Goal: Information Seeking & Learning: Learn about a topic

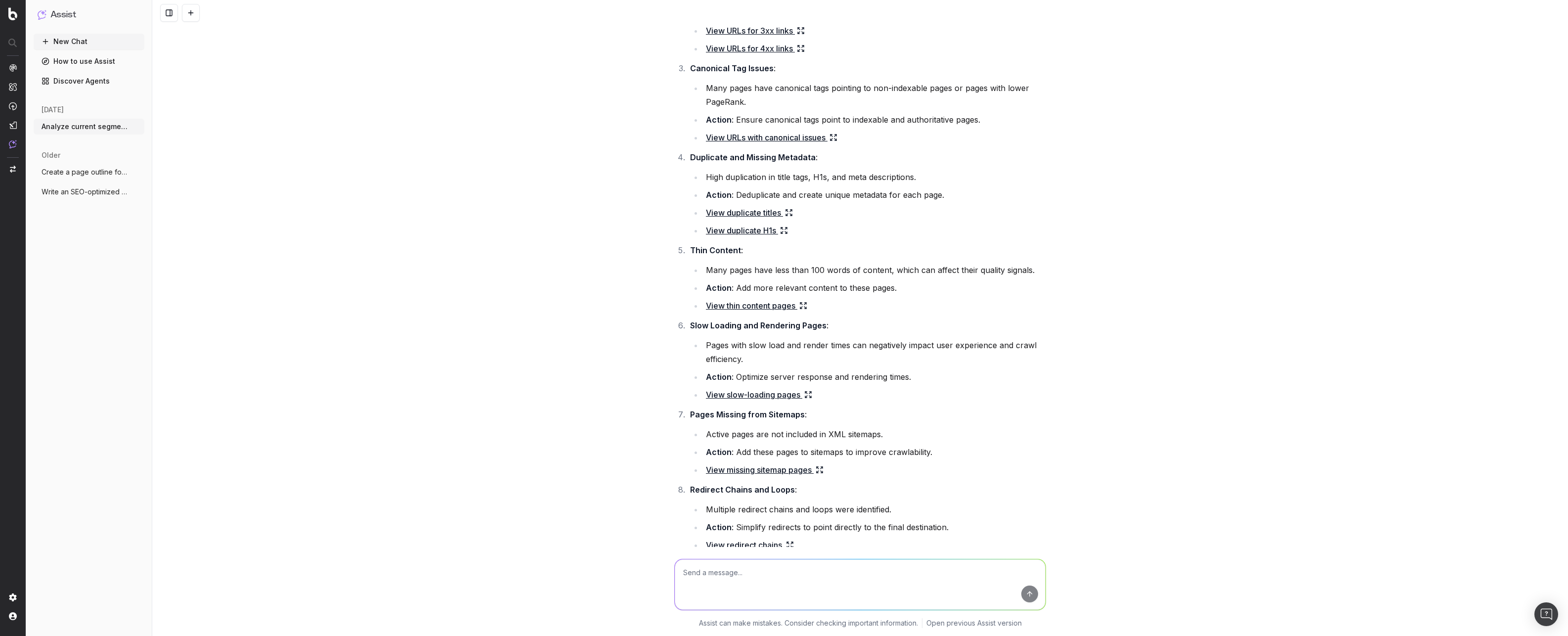
scroll to position [248, 0]
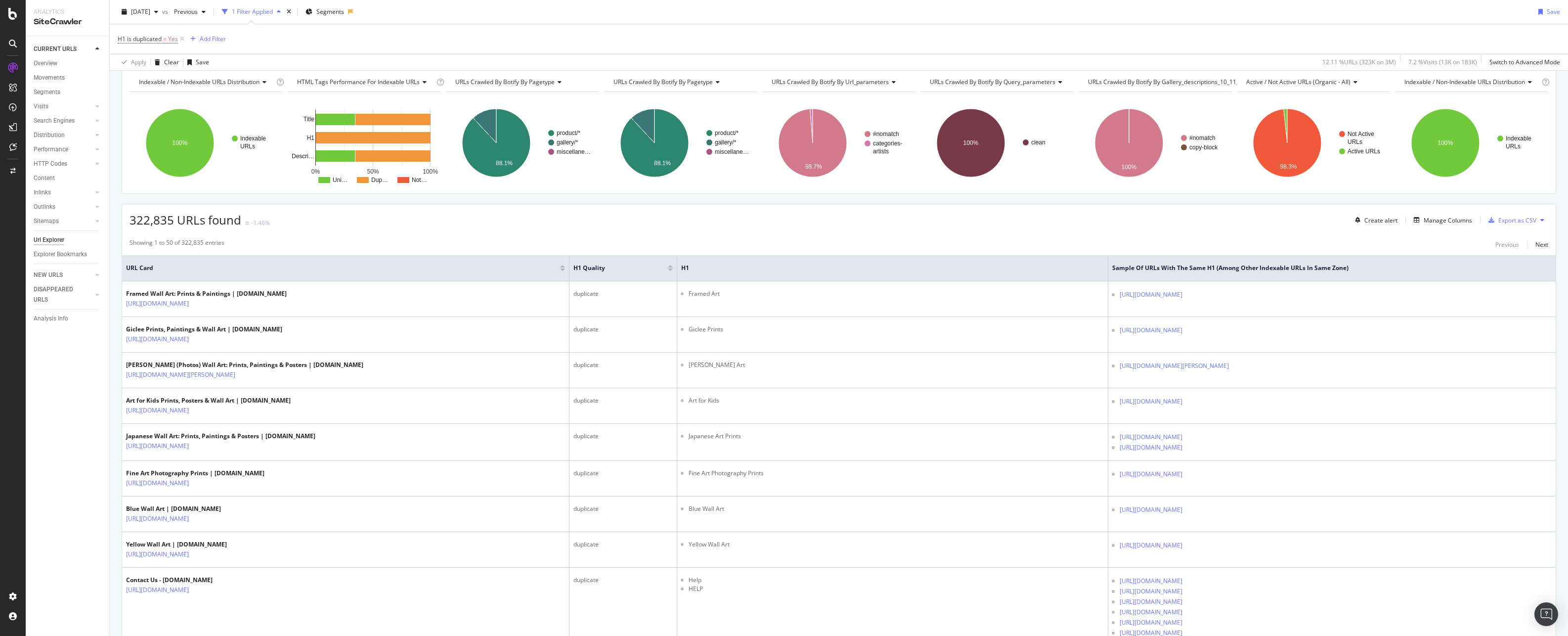
scroll to position [346, 0]
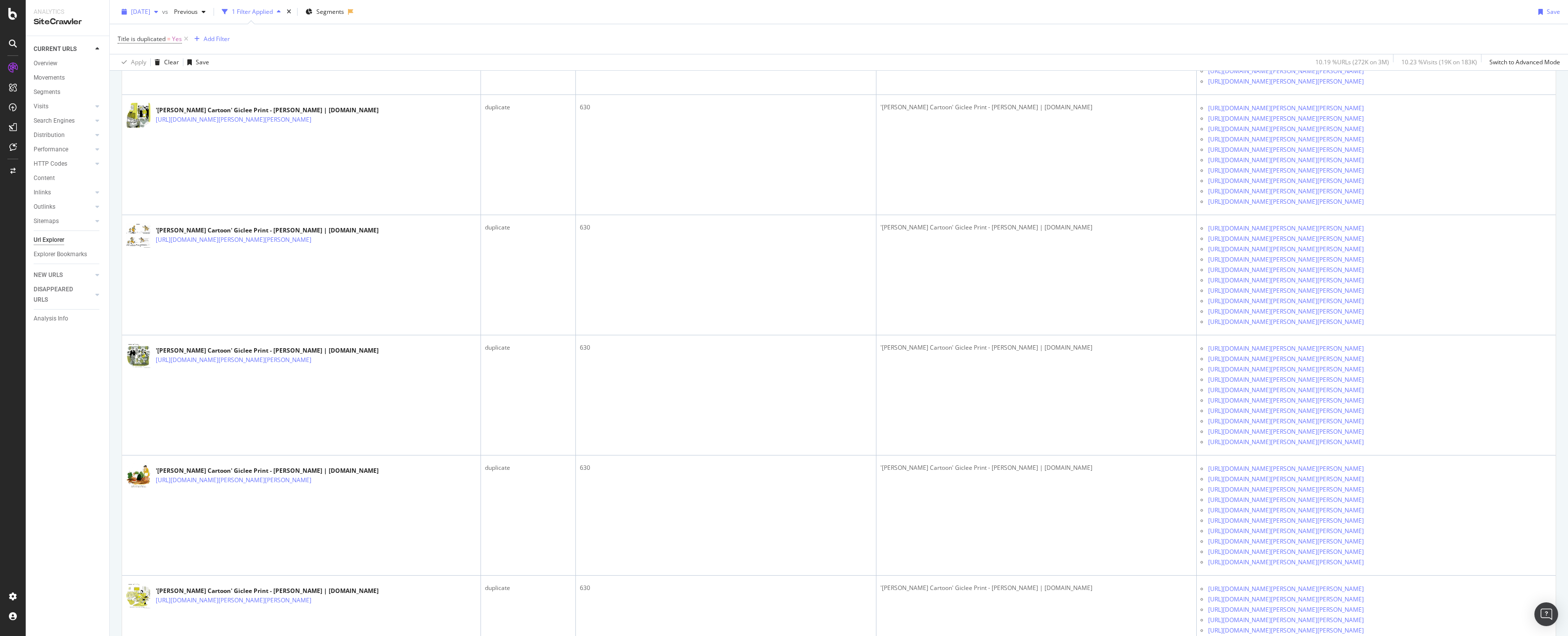
scroll to position [32, 0]
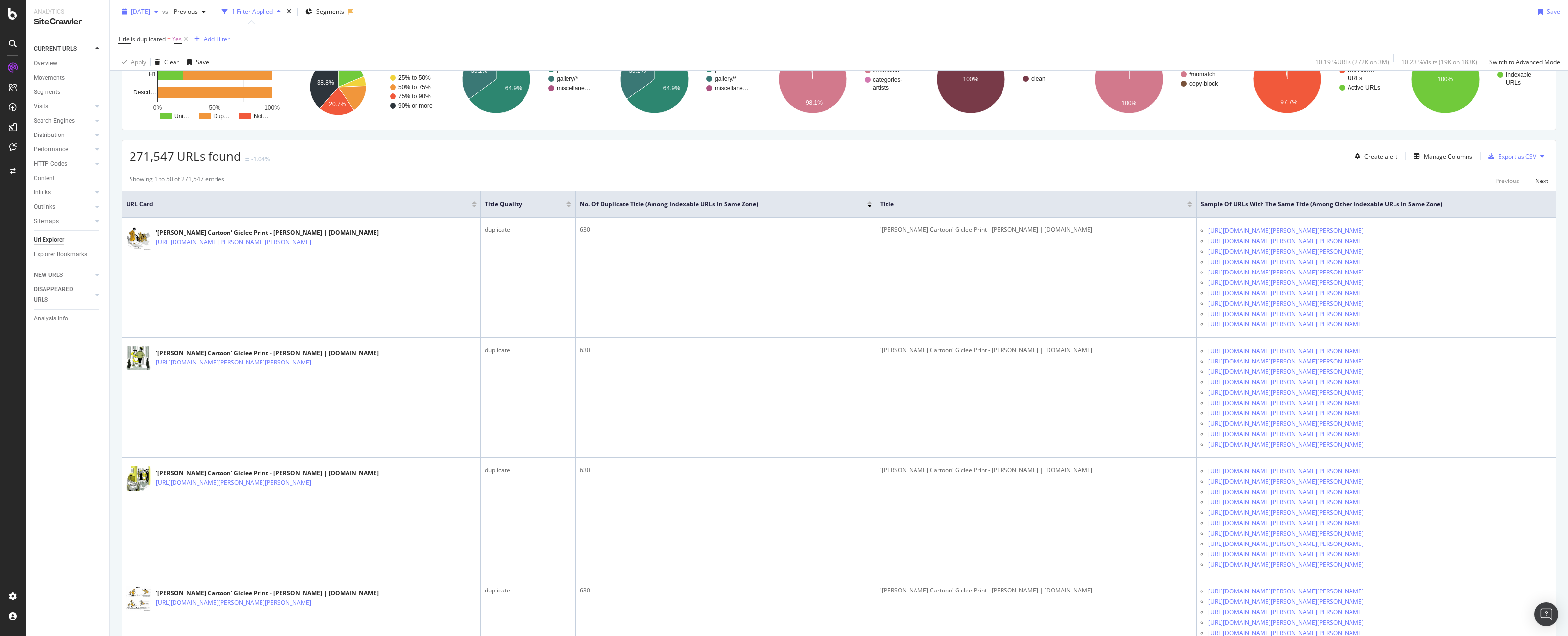
click at [150, 13] on span "2024 Feb. 12th" at bounding box center [140, 12] width 19 height 8
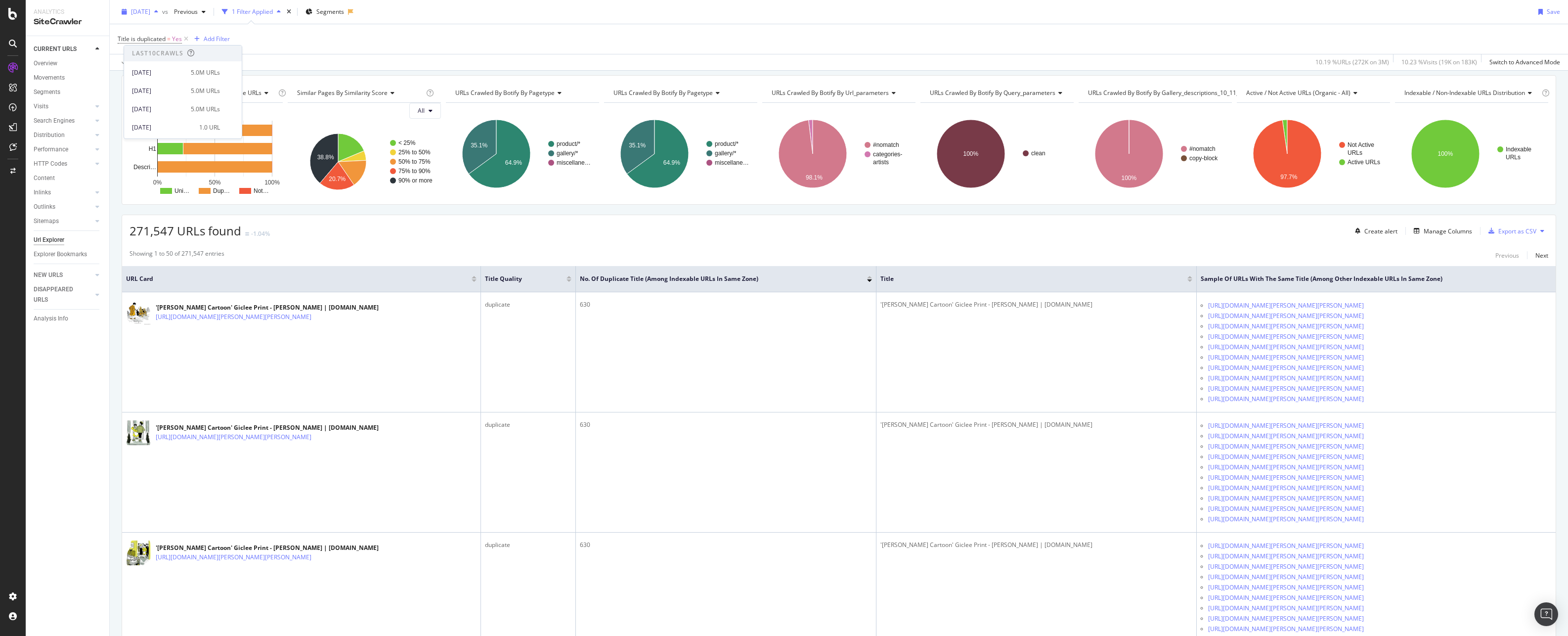
scroll to position [0, 0]
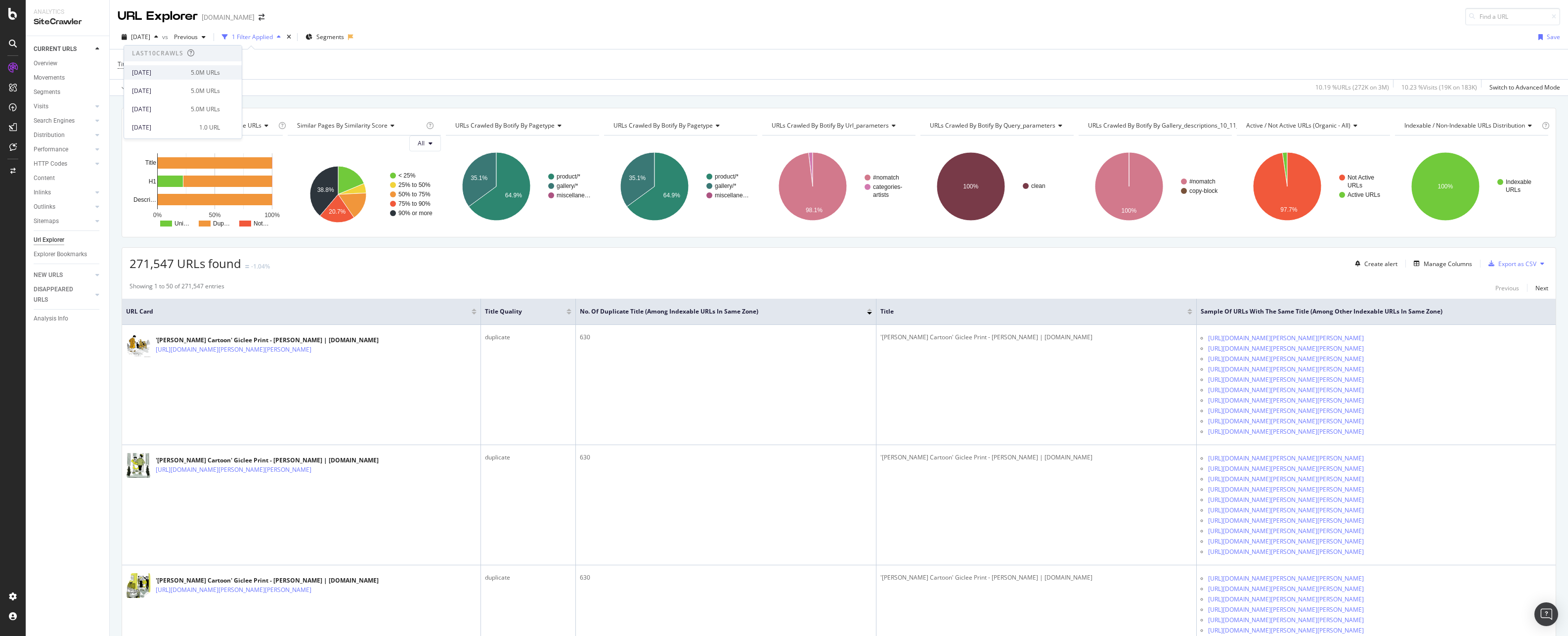
click at [184, 70] on div "2025 Aug. 13th 5.0M URLs" at bounding box center [176, 72] width 88 height 9
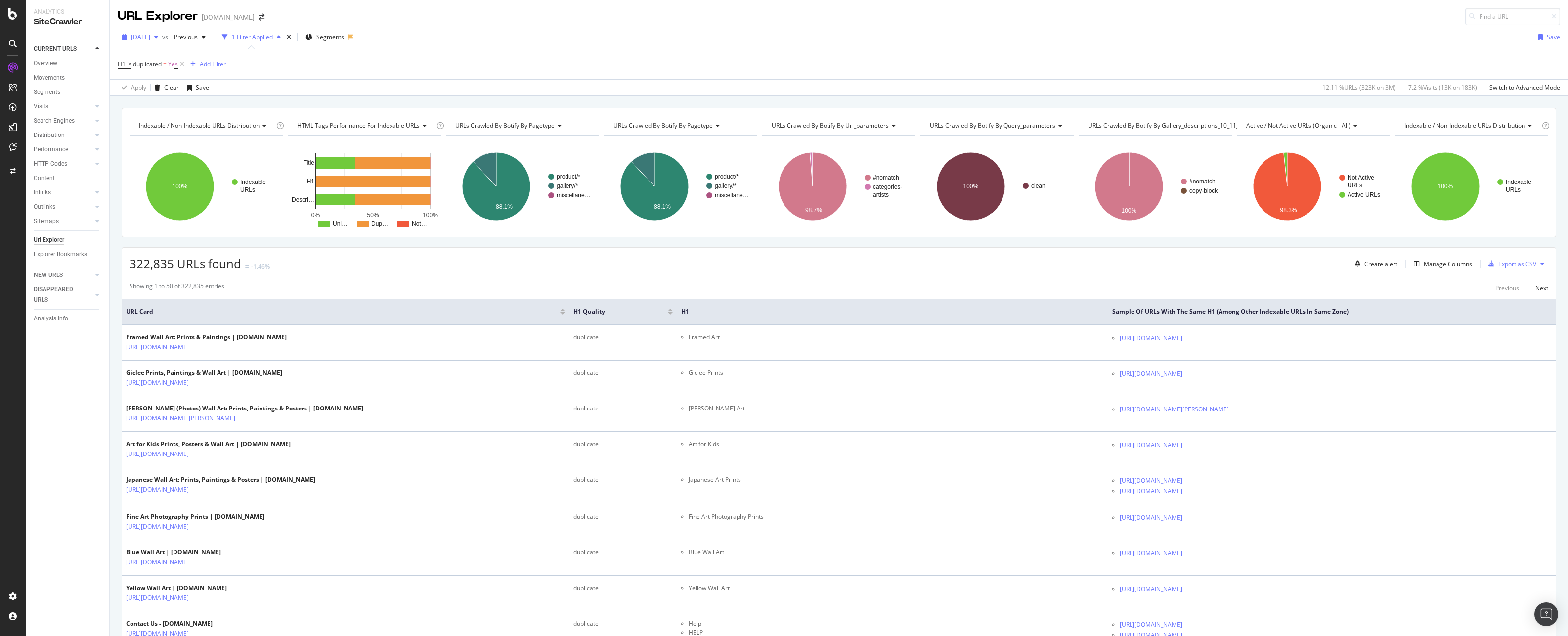
click at [150, 36] on span "2024 Feb. 12th" at bounding box center [140, 37] width 19 height 8
click at [162, 72] on div "[DATE]" at bounding box center [159, 72] width 53 height 9
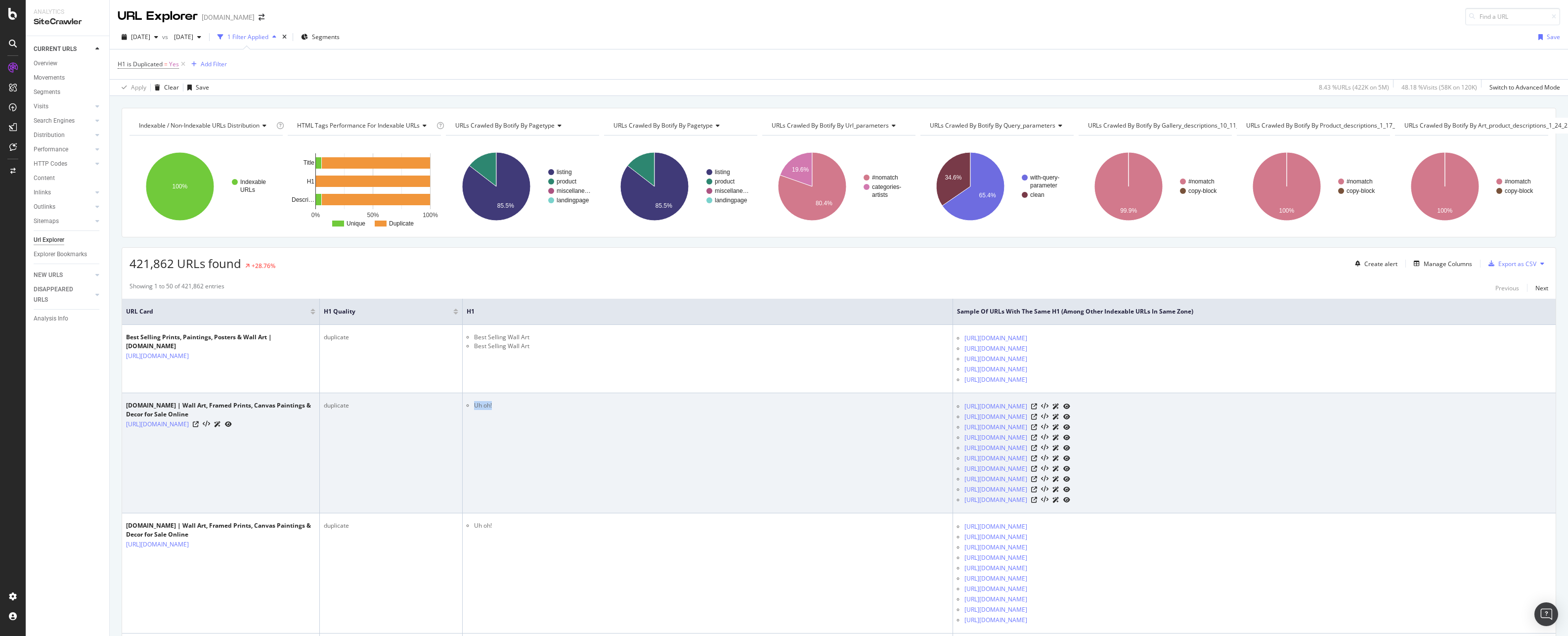
drag, startPoint x: 494, startPoint y: 409, endPoint x: 461, endPoint y: 408, distance: 33.0
click at [461, 408] on tr "Art.com | Wall Art, Framed Prints, Canvas Paintings & Decor for Sale Online htt…" at bounding box center [839, 453] width 1433 height 120
copy tr "Uh oh!"
click at [221, 421] on icon at bounding box center [218, 423] width 7 height 6
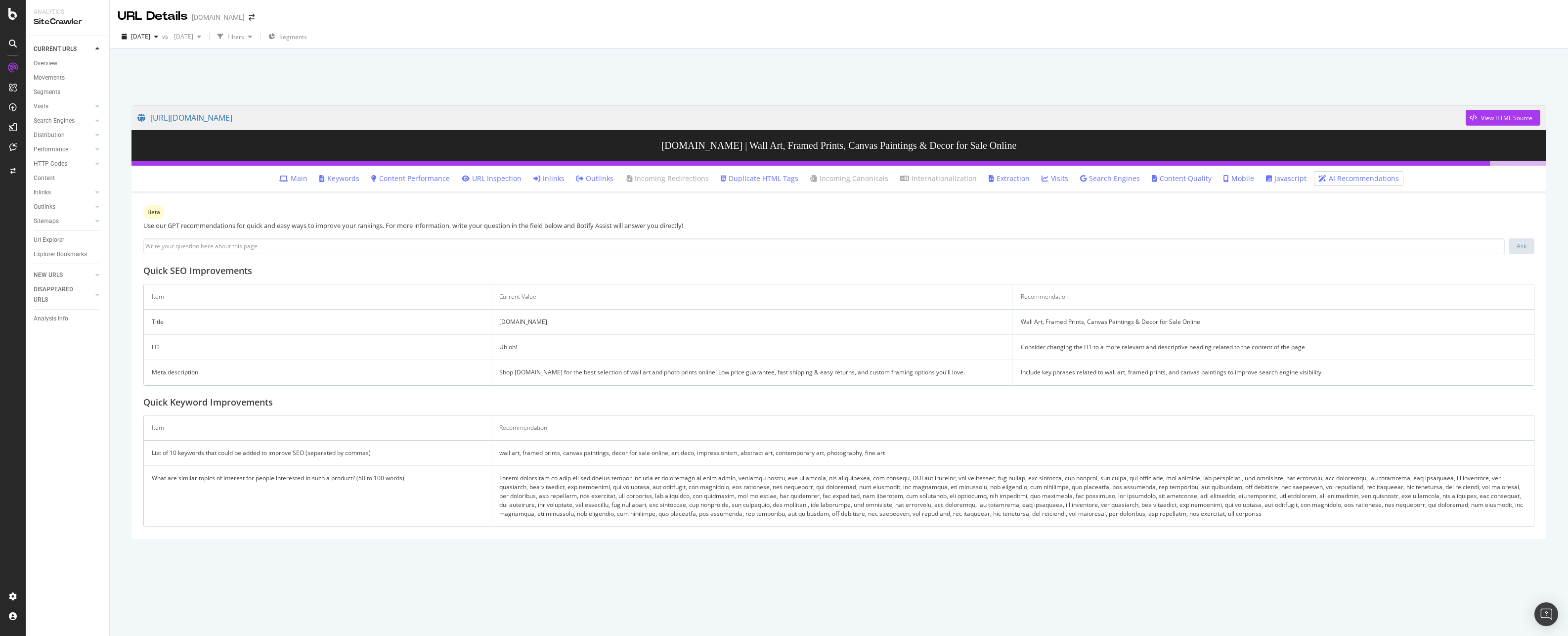
click at [1012, 181] on link "Extraction" at bounding box center [1009, 179] width 41 height 10
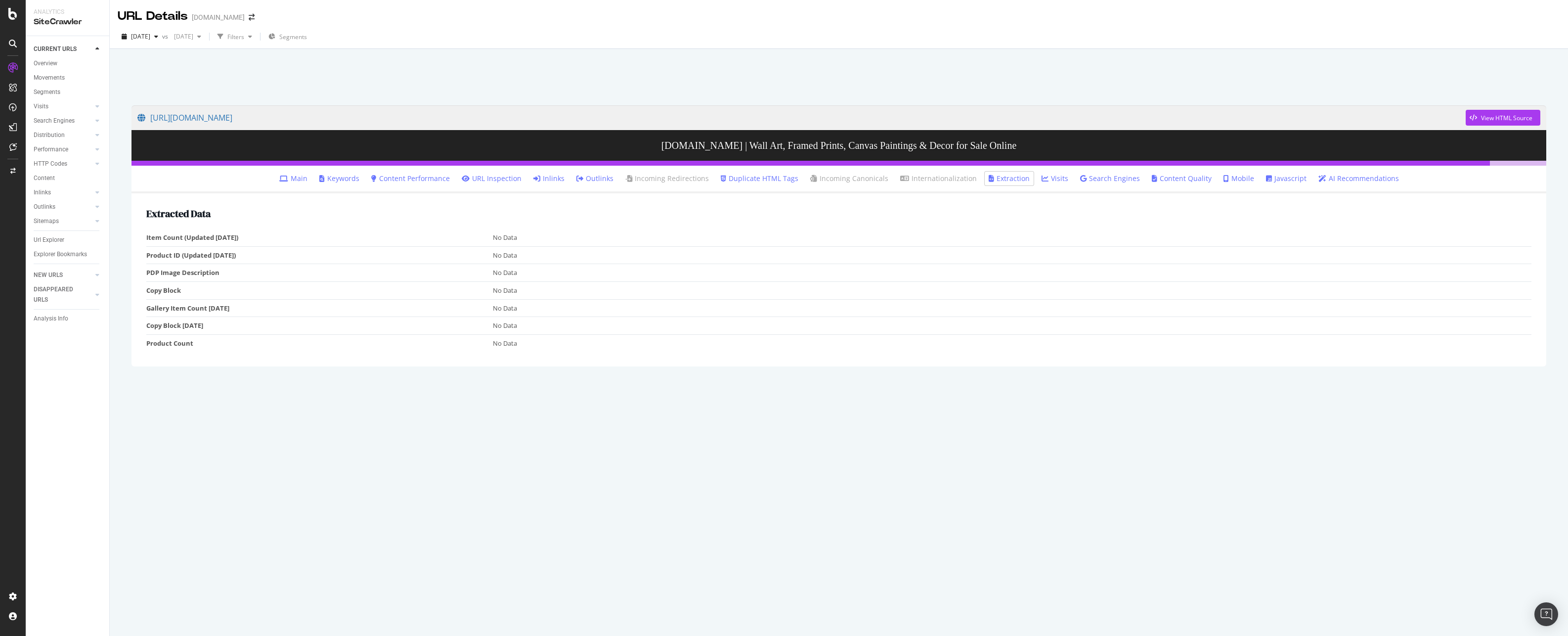
click at [1285, 180] on link "Javascript" at bounding box center [1286, 179] width 41 height 10
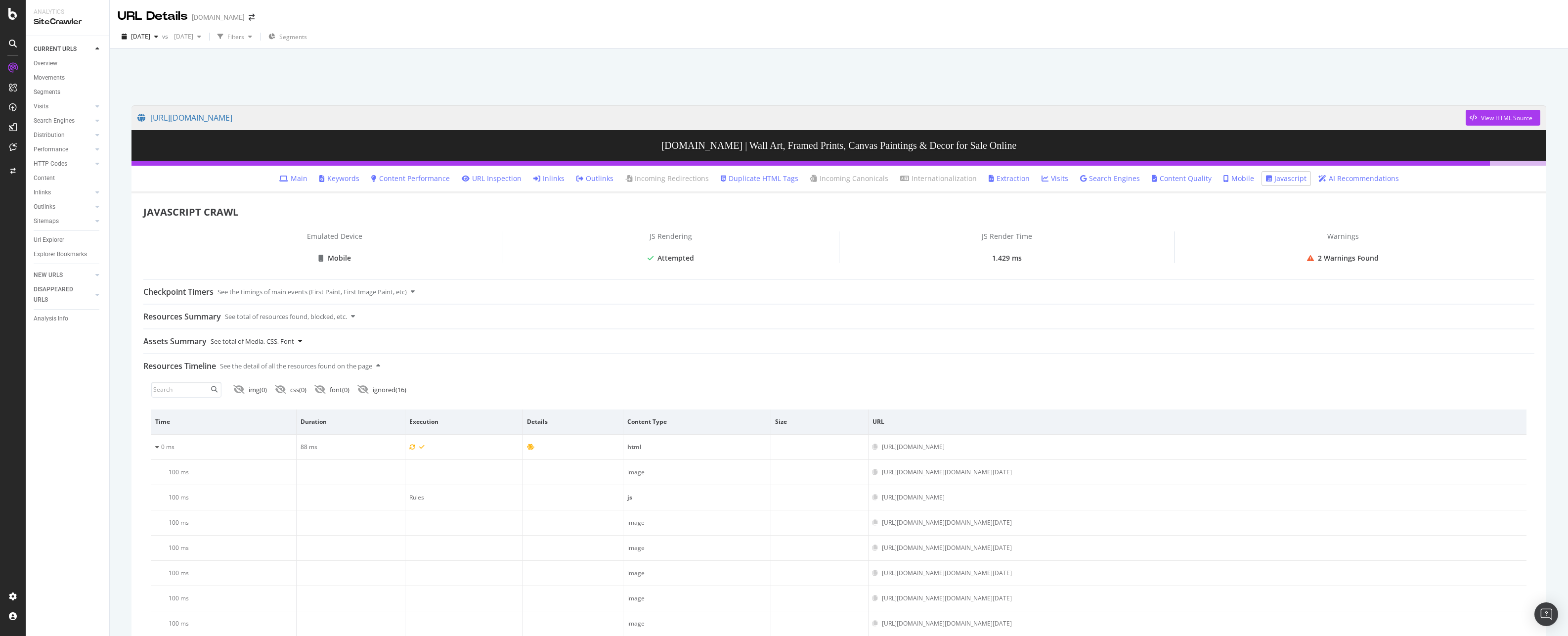
click at [302, 349] on div at bounding box center [300, 340] width 4 height 24
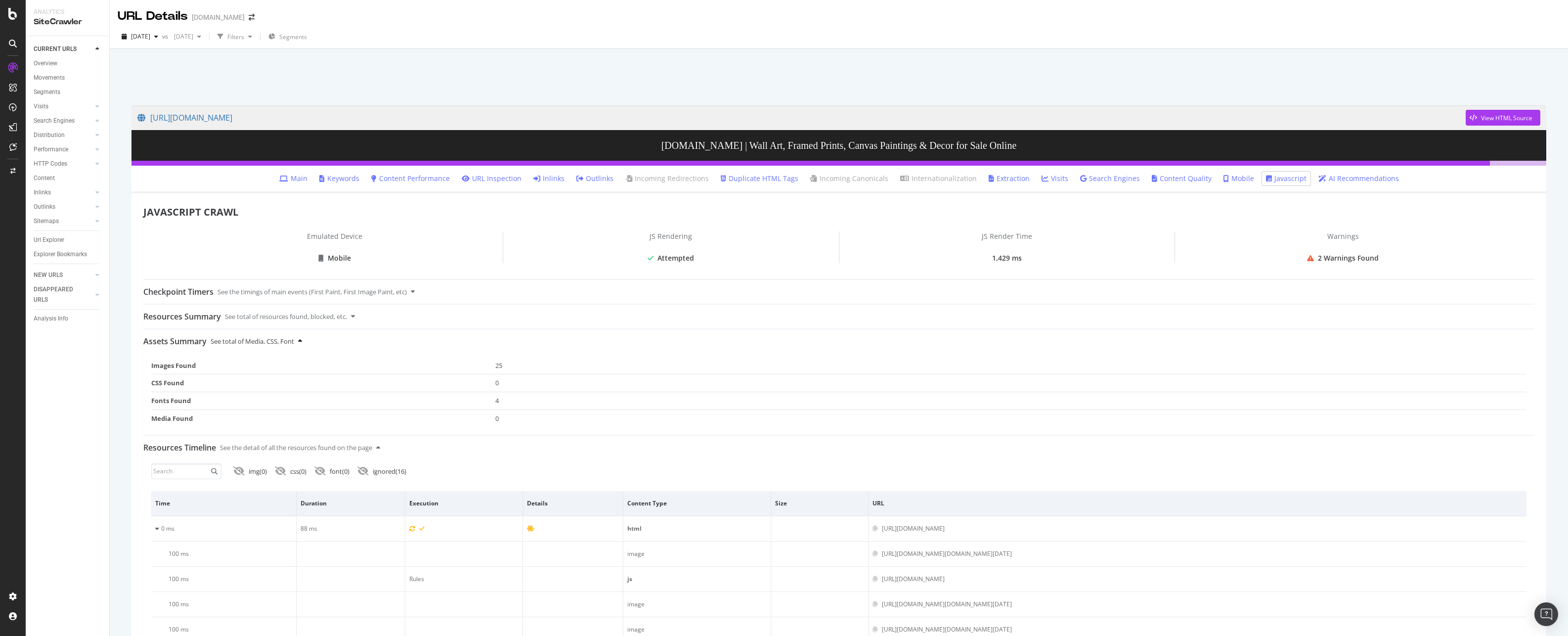
click at [302, 349] on div at bounding box center [300, 340] width 4 height 24
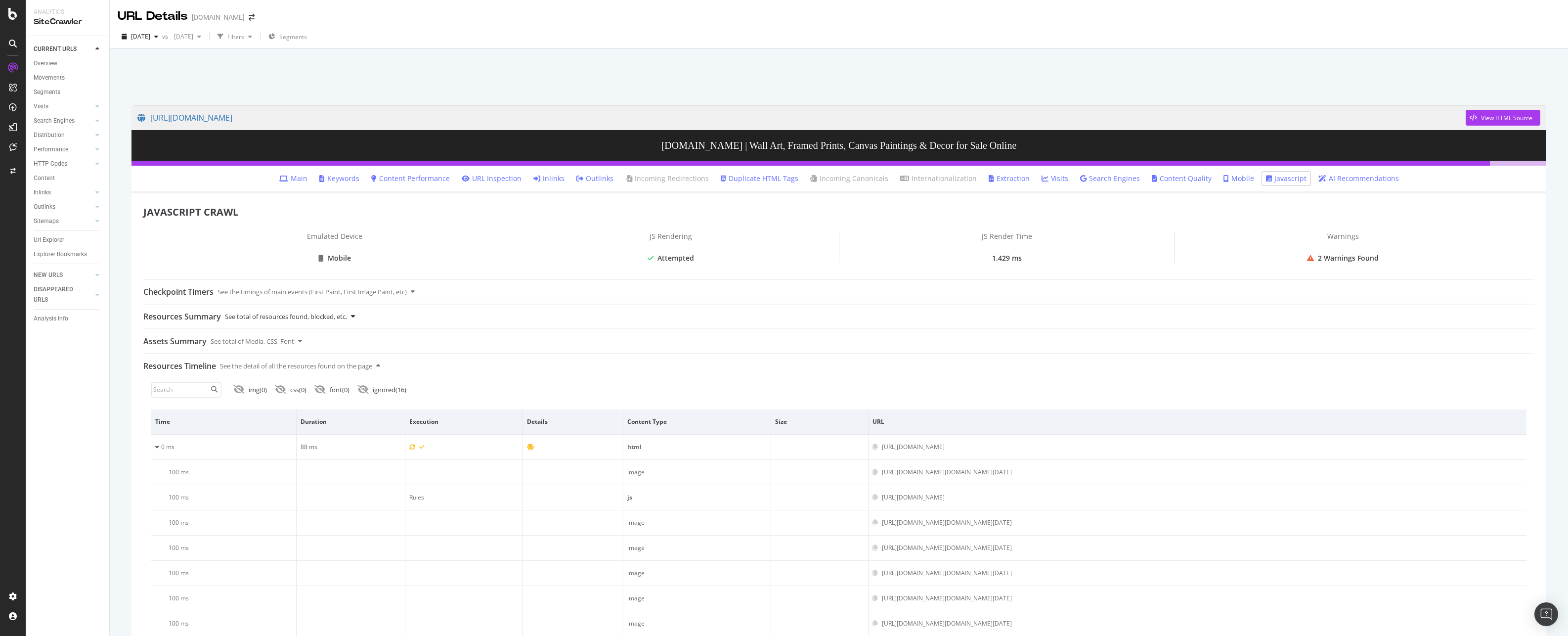
click at [319, 314] on div "See total of resources found, blocked, etc." at bounding box center [286, 316] width 122 height 24
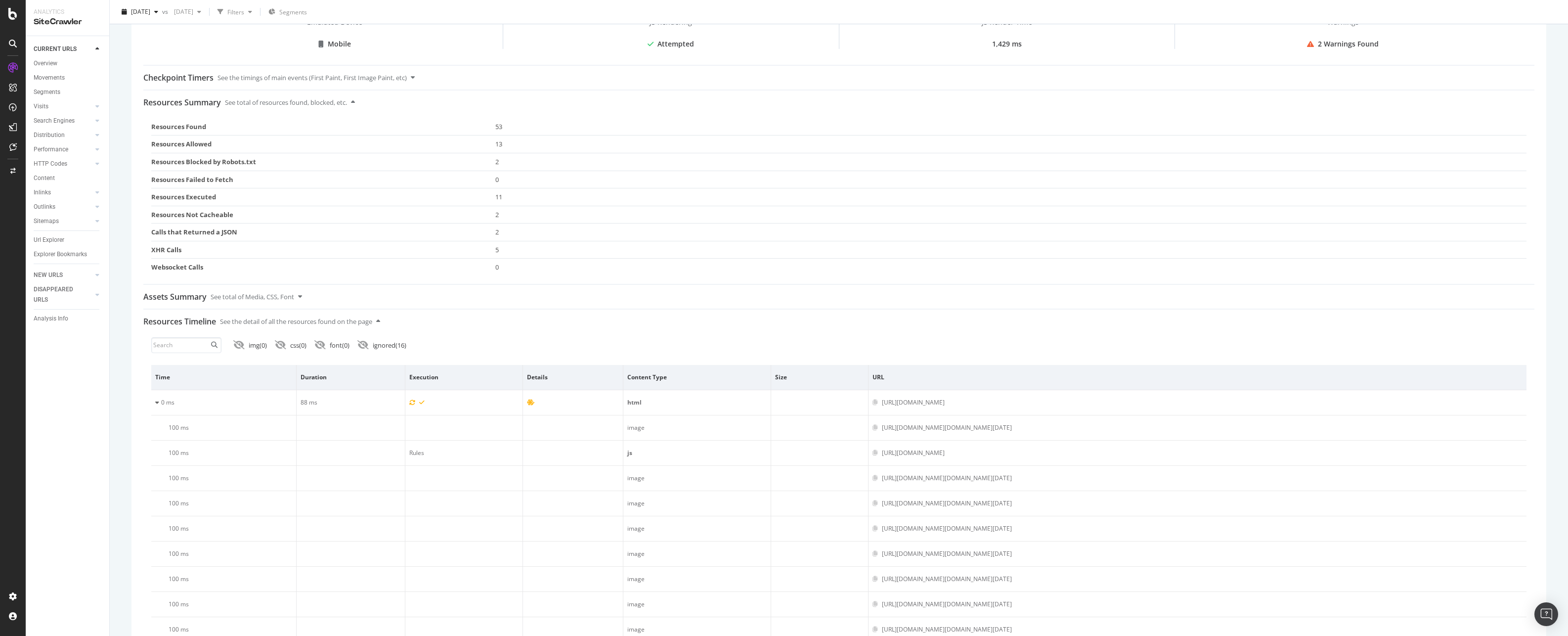
scroll to position [99, 0]
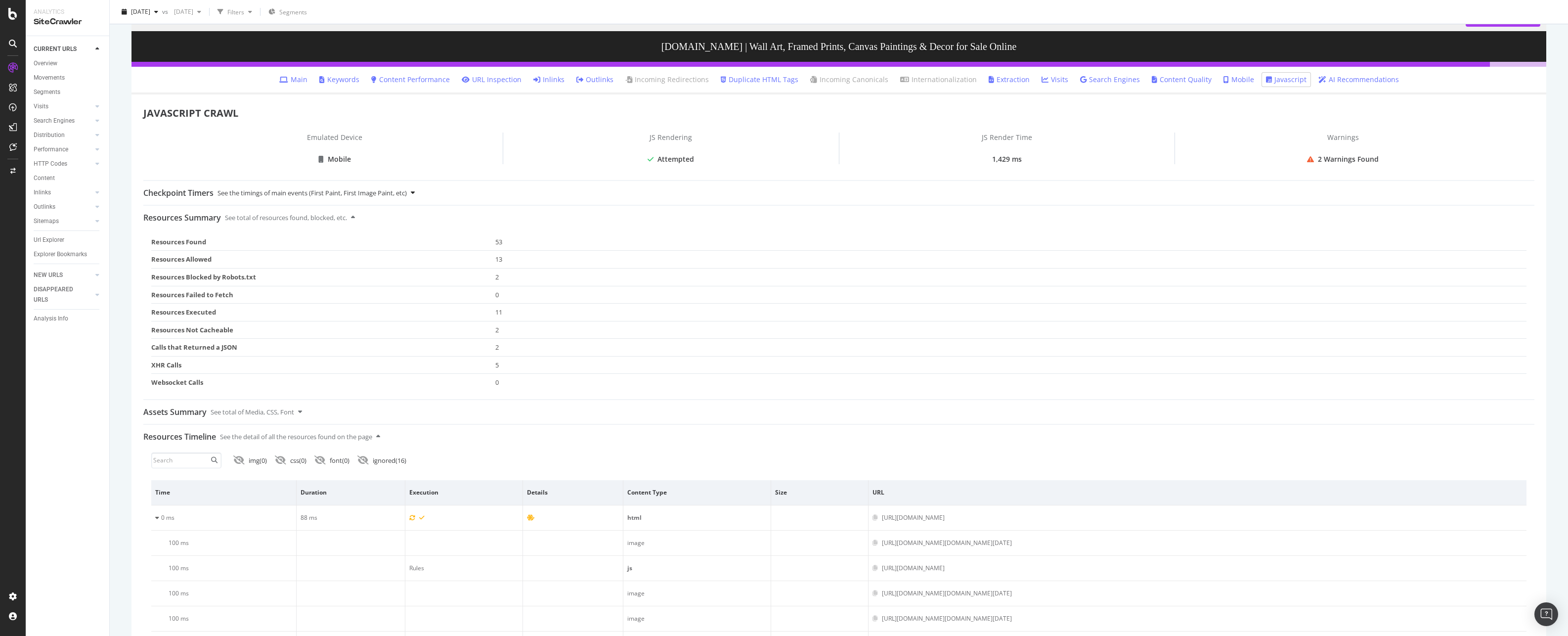
click at [412, 196] on div "Checkpoint Timers See the timings of main events (First Paint, First Image Pain…" at bounding box center [839, 193] width 1391 height 24
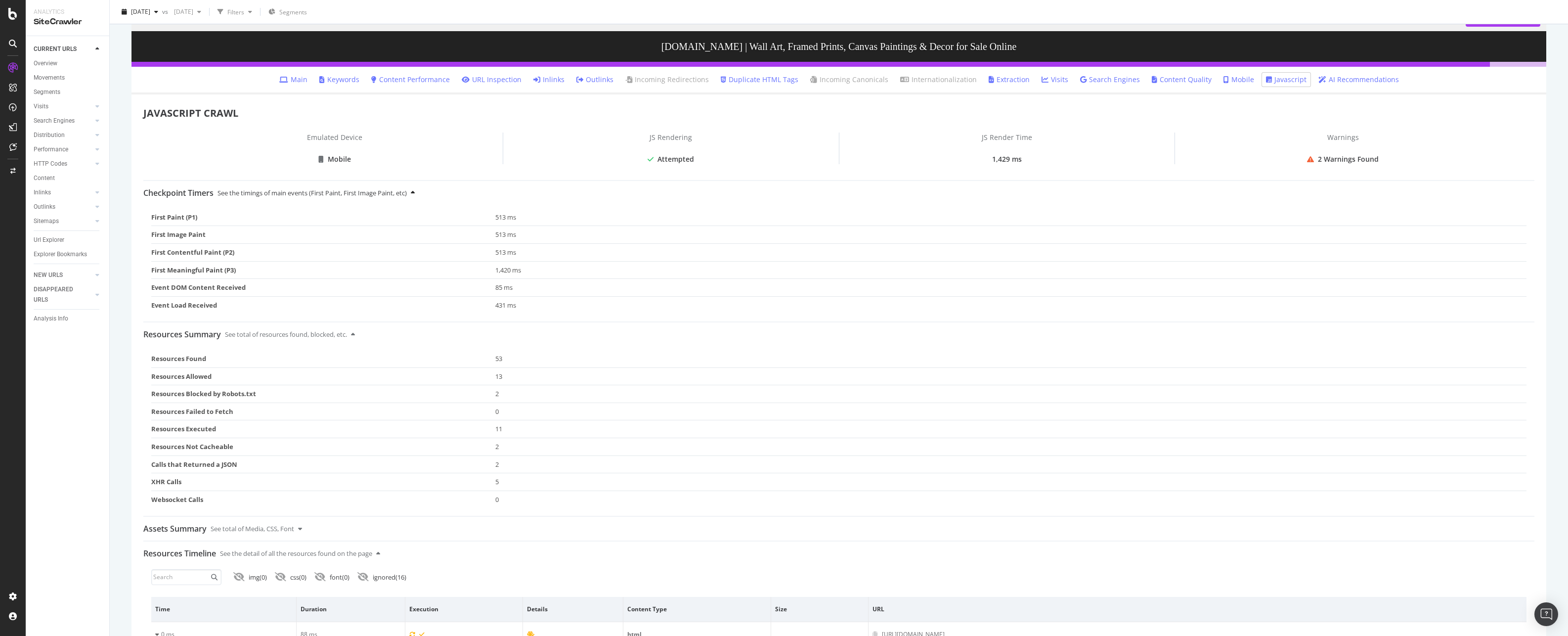
click at [412, 196] on div "Checkpoint Timers See the timings of main events (First Paint, First Image Pain…" at bounding box center [839, 193] width 1391 height 24
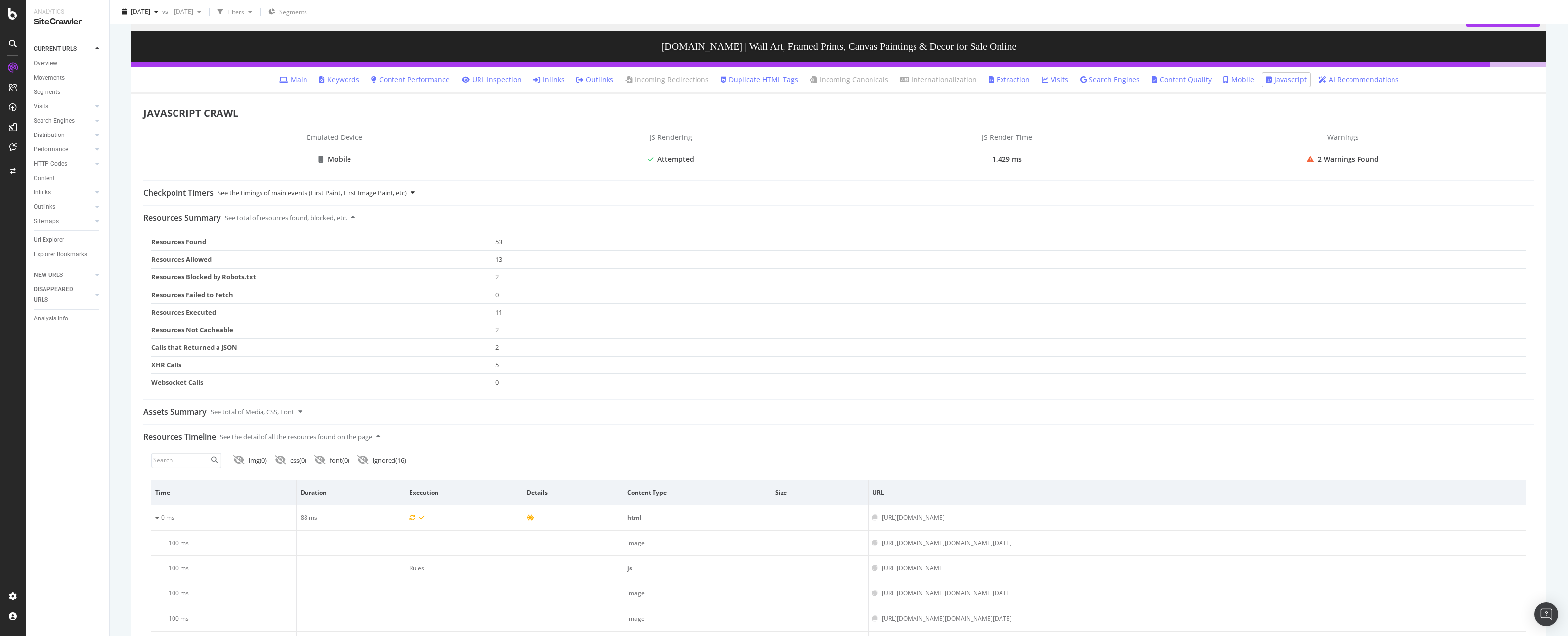
click at [412, 196] on div "Checkpoint Timers See the timings of main events (First Paint, First Image Pain…" at bounding box center [839, 193] width 1391 height 24
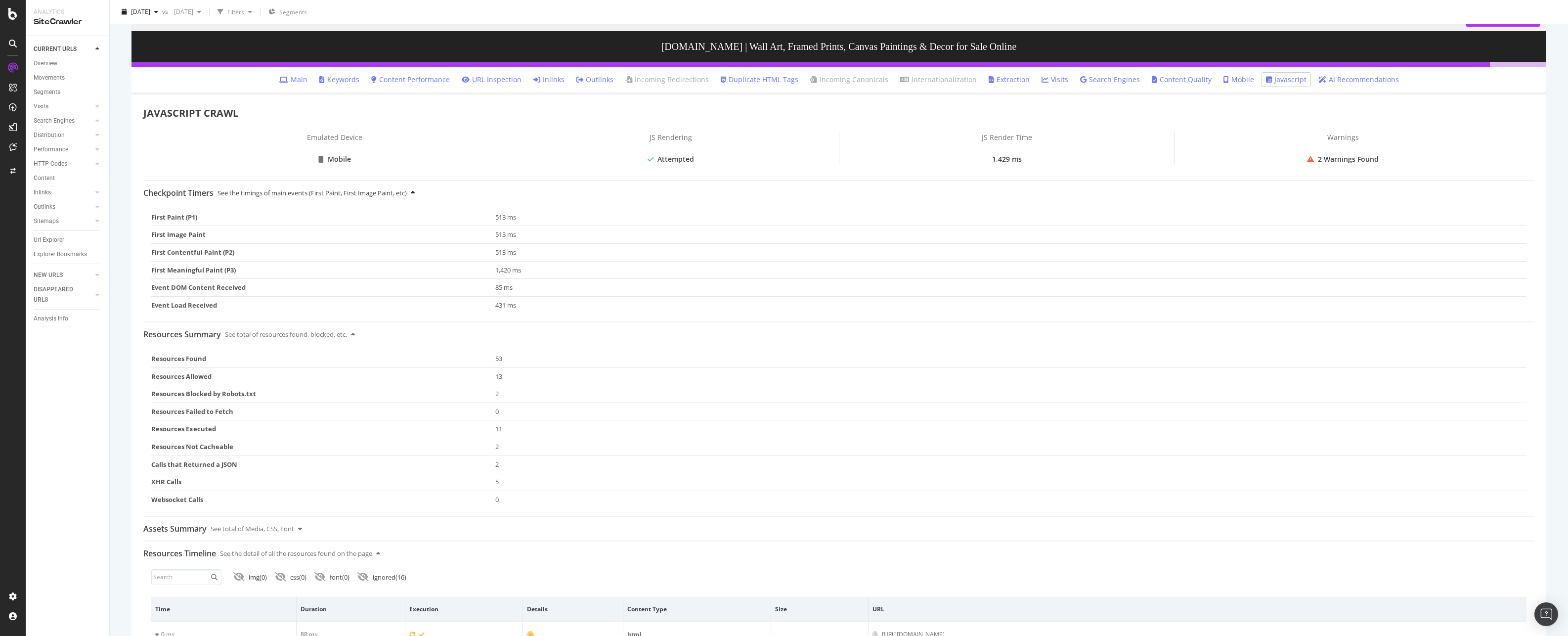
click at [412, 196] on div "Checkpoint Timers See the timings of main events (First Paint, First Image Pain…" at bounding box center [839, 193] width 1391 height 24
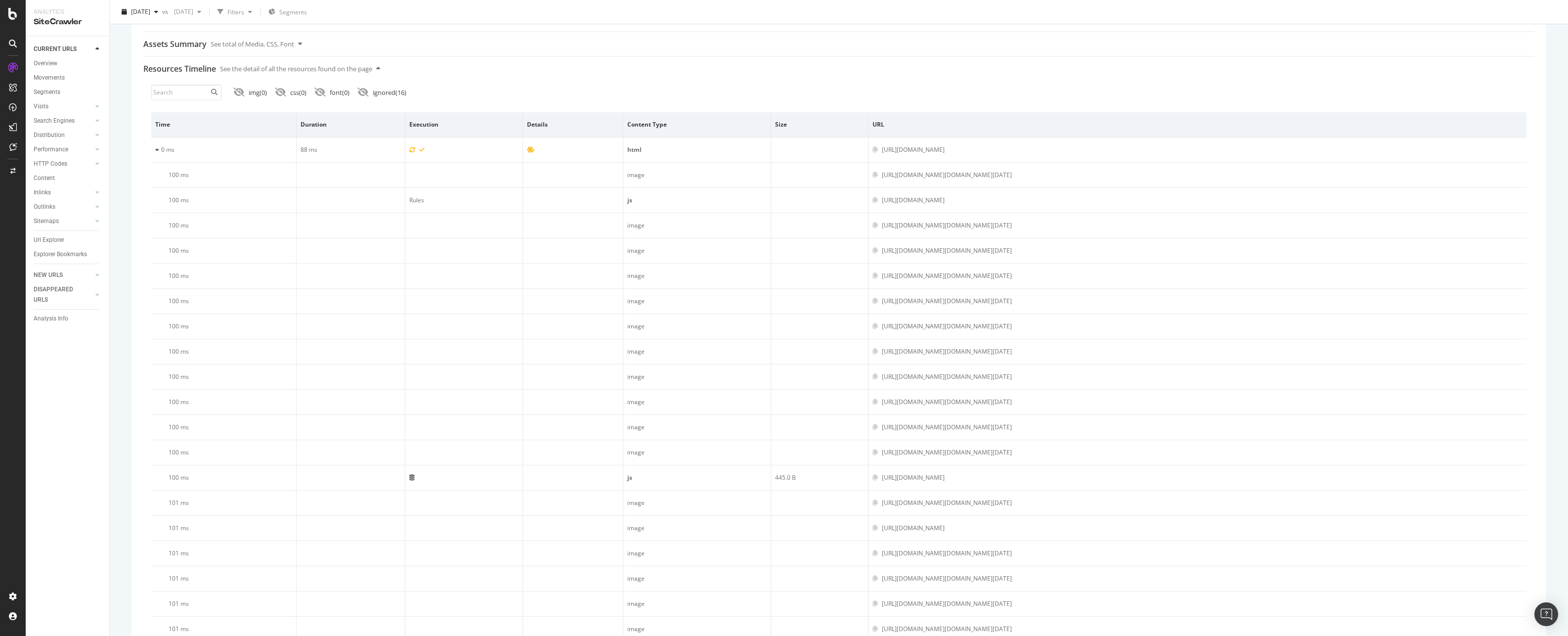
scroll to position [494, 0]
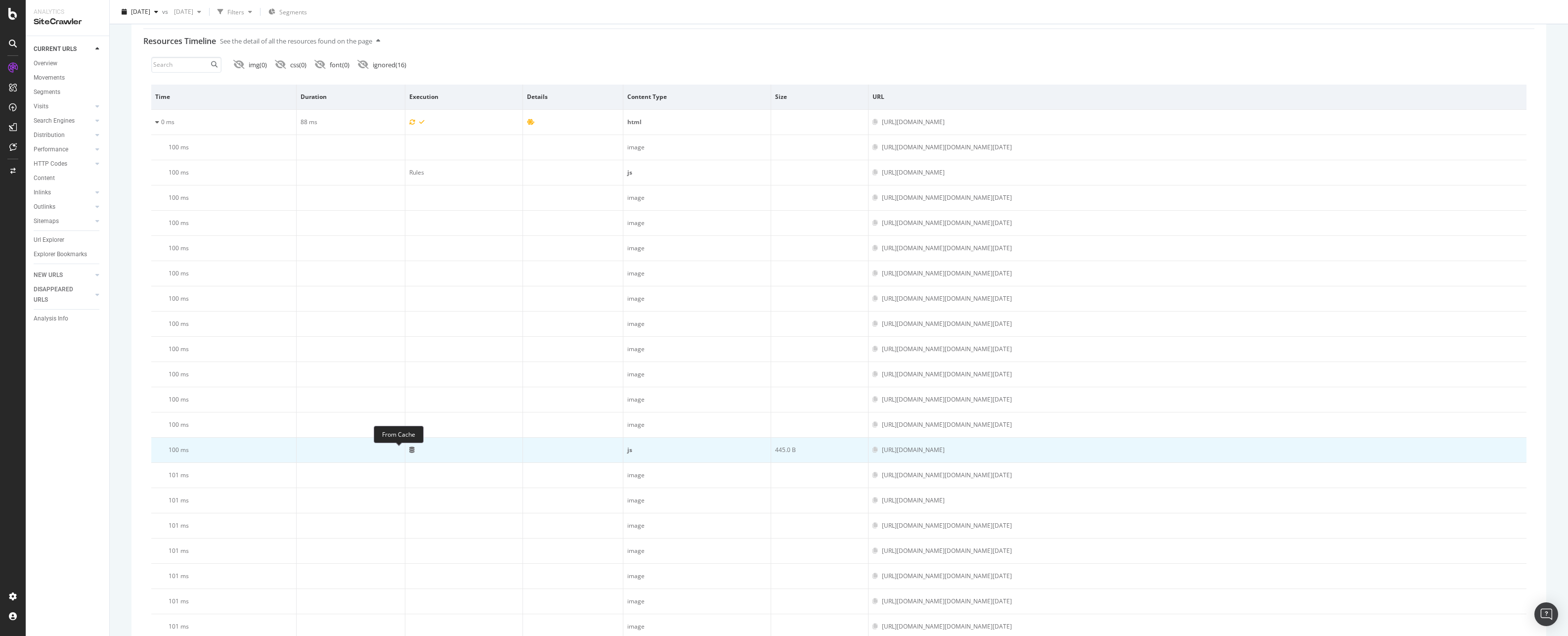
click at [409, 448] on icon at bounding box center [412, 449] width 6 height 6
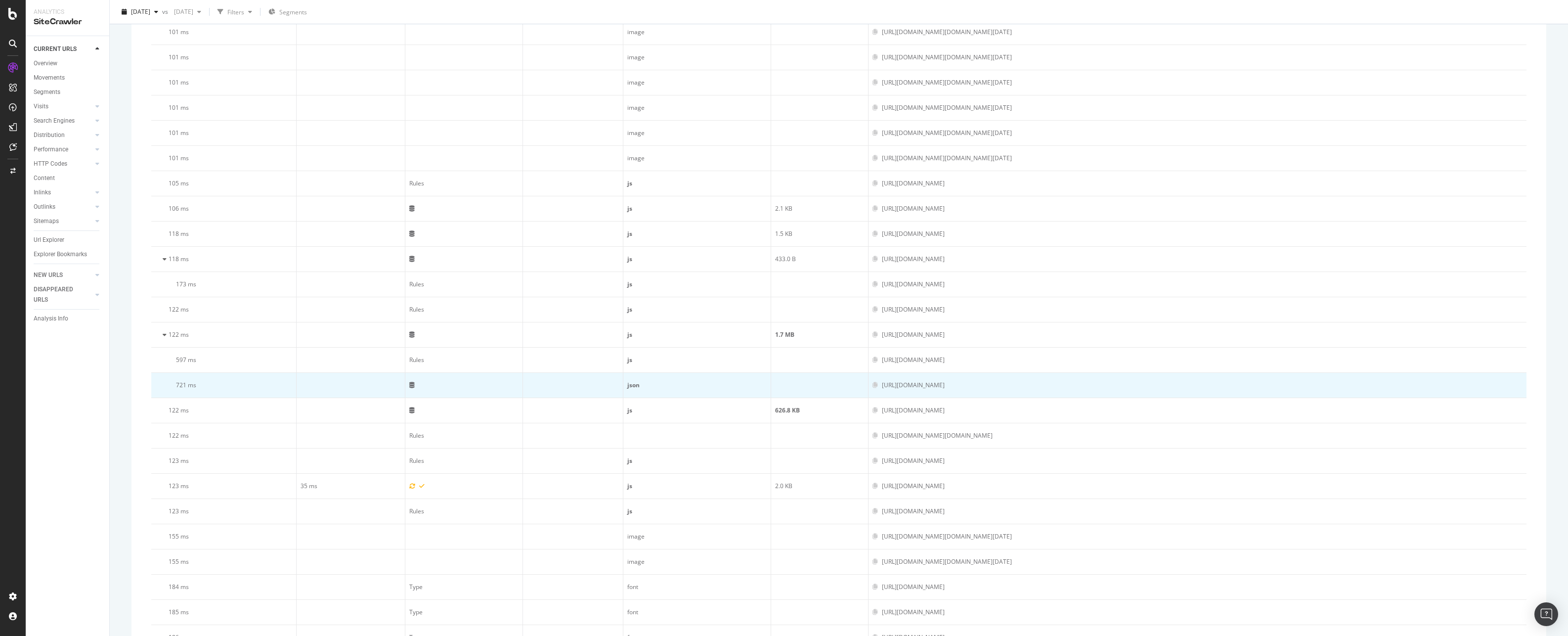
scroll to position [1137, 0]
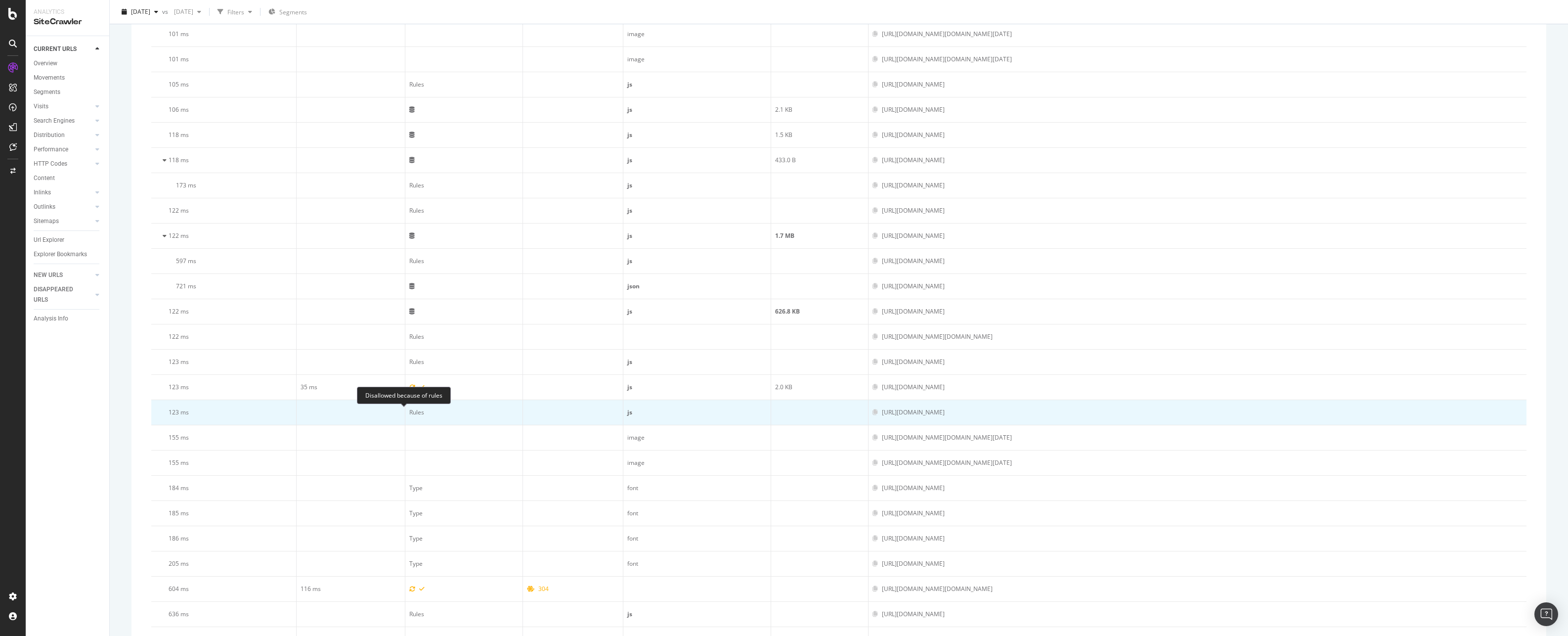
click at [409, 409] on div "Rules" at bounding box center [417, 412] width 15 height 9
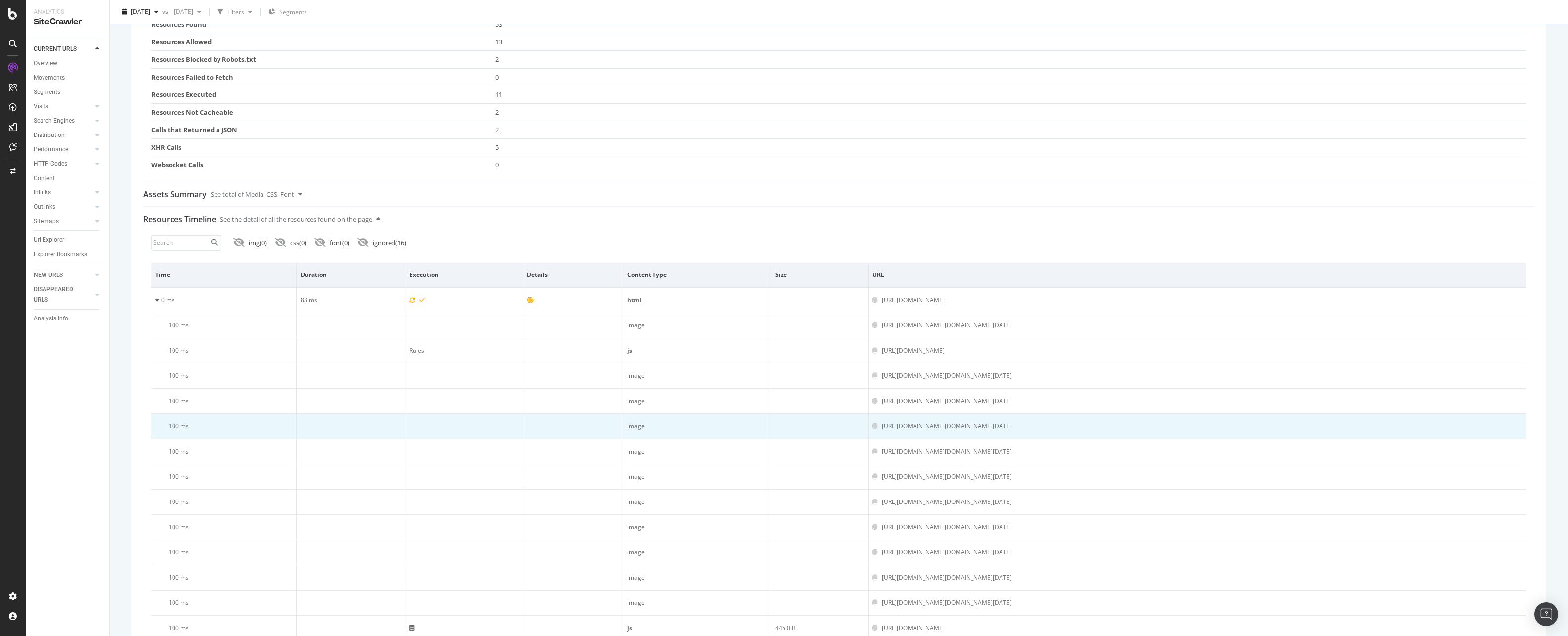
scroll to position [395, 0]
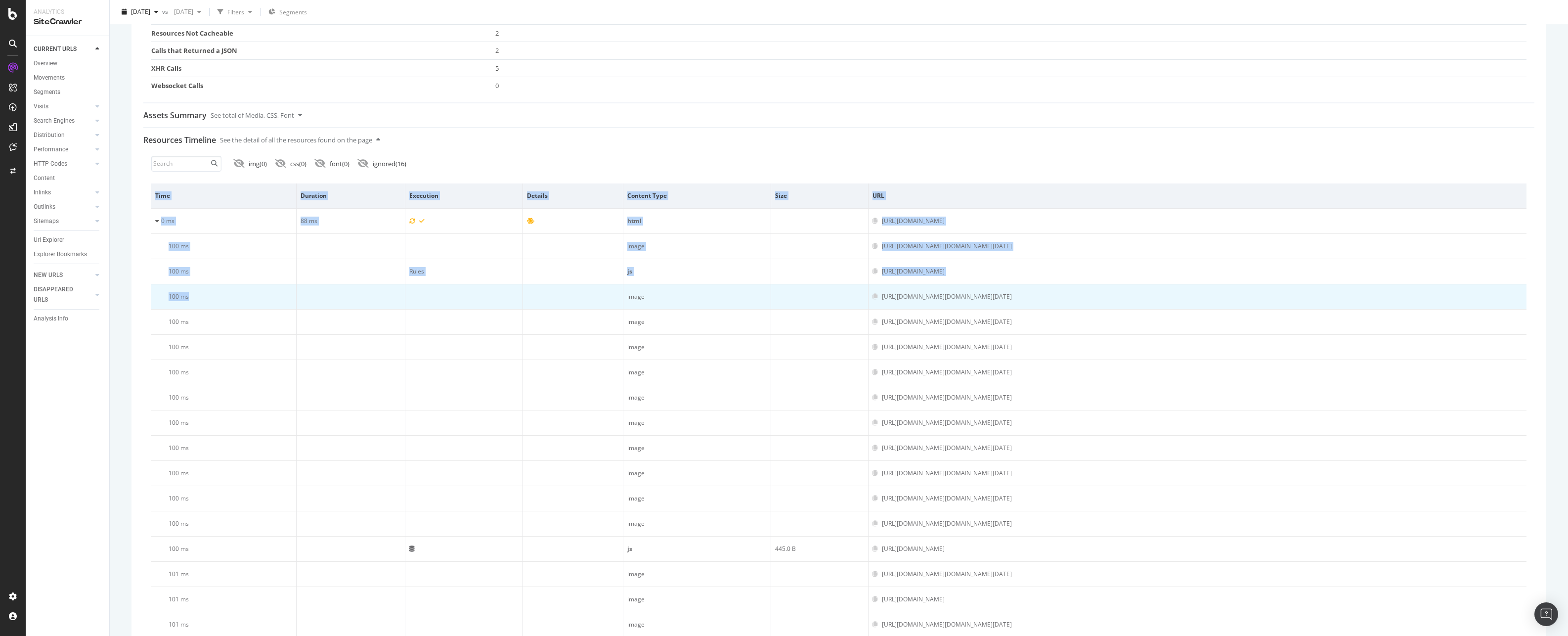
drag, startPoint x: 154, startPoint y: 195, endPoint x: 404, endPoint y: 294, distance: 268.9
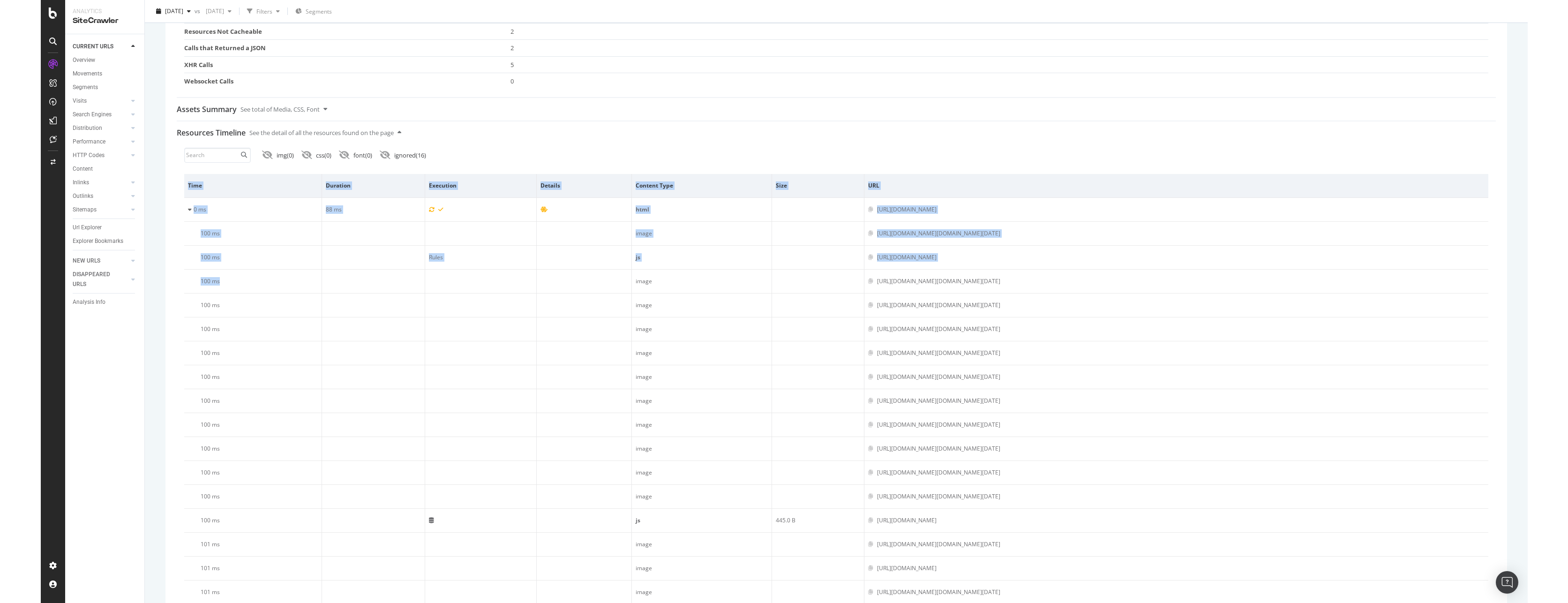
scroll to position [1274, 0]
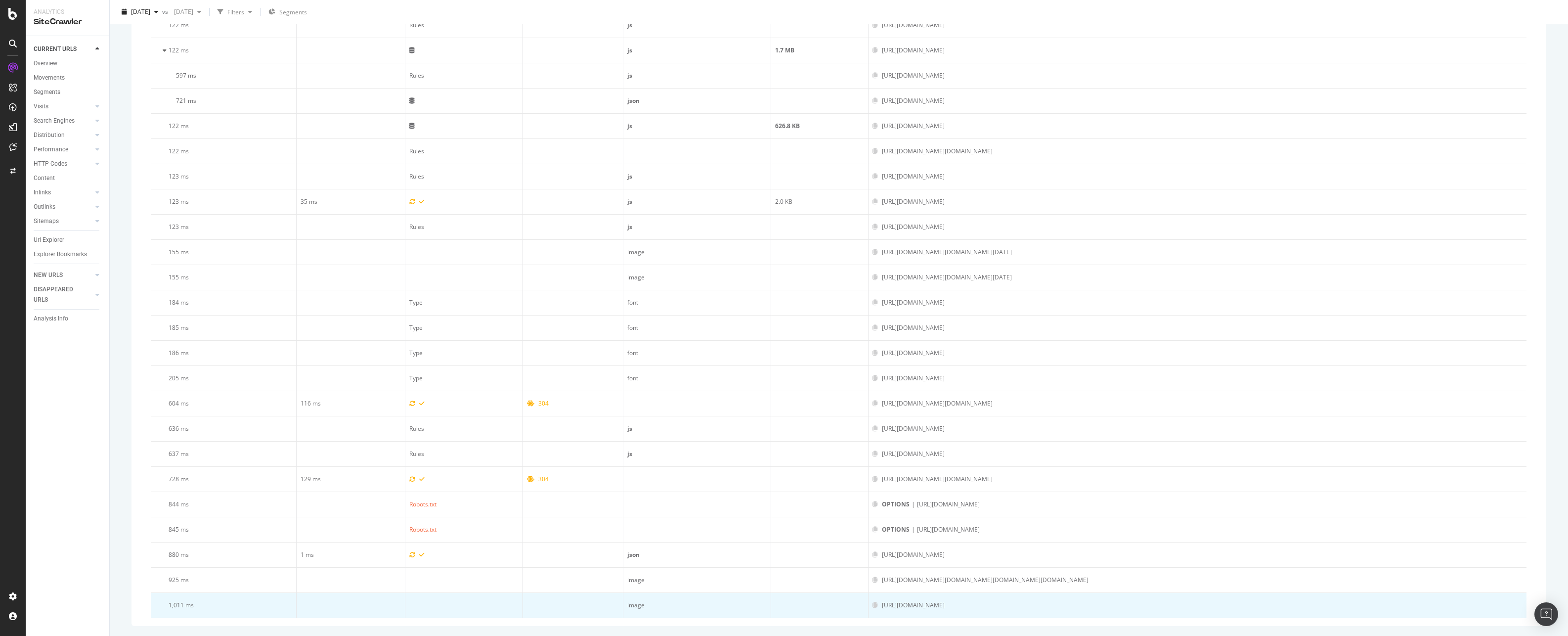
click at [1071, 607] on div "[URL][DOMAIN_NAME]" at bounding box center [1198, 604] width 650 height 9
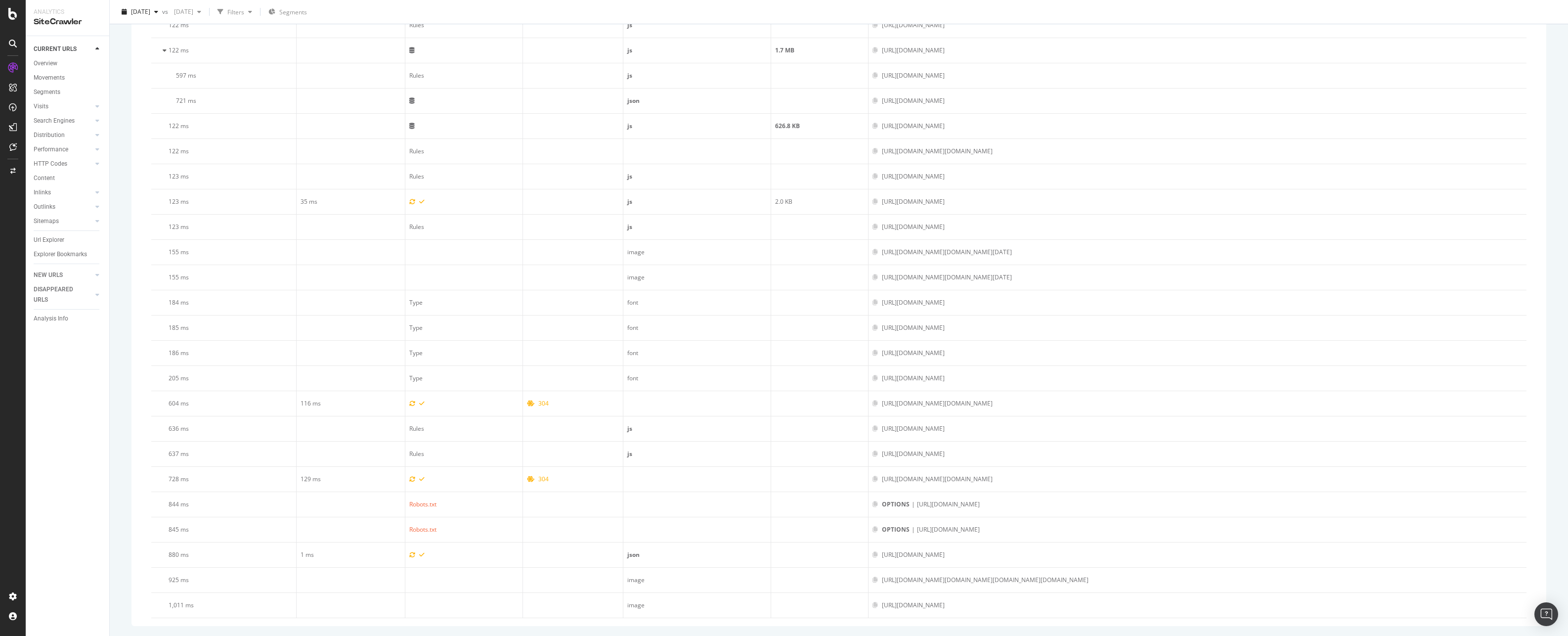
copy table "Time Duration Execution Details Content Type Size URL 0 ms 88 ms html [URL][DOM…"
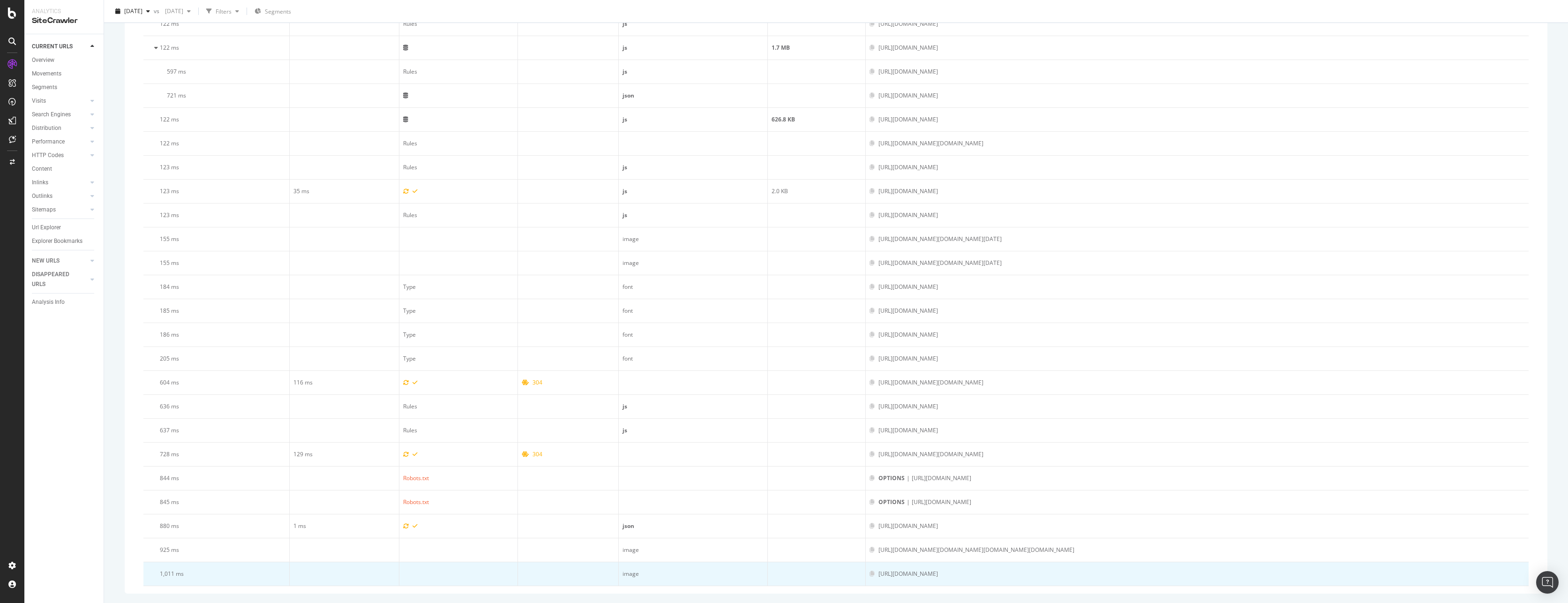
drag, startPoint x: 1032, startPoint y: 579, endPoint x: 842, endPoint y: 574, distance: 190.1
click at [866, 574] on td "[URL][DOMAIN_NAME]" at bounding box center [1198, 574] width 663 height 24
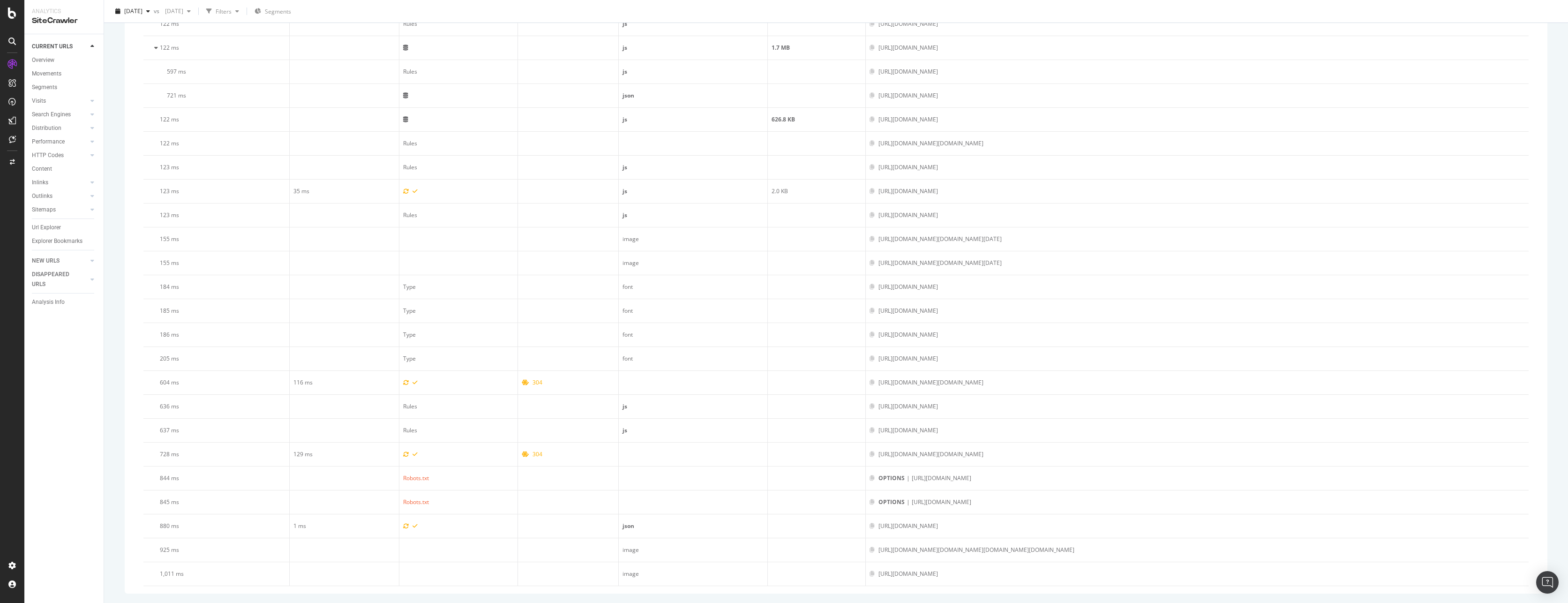
copy div "[URL][DOMAIN_NAME]"
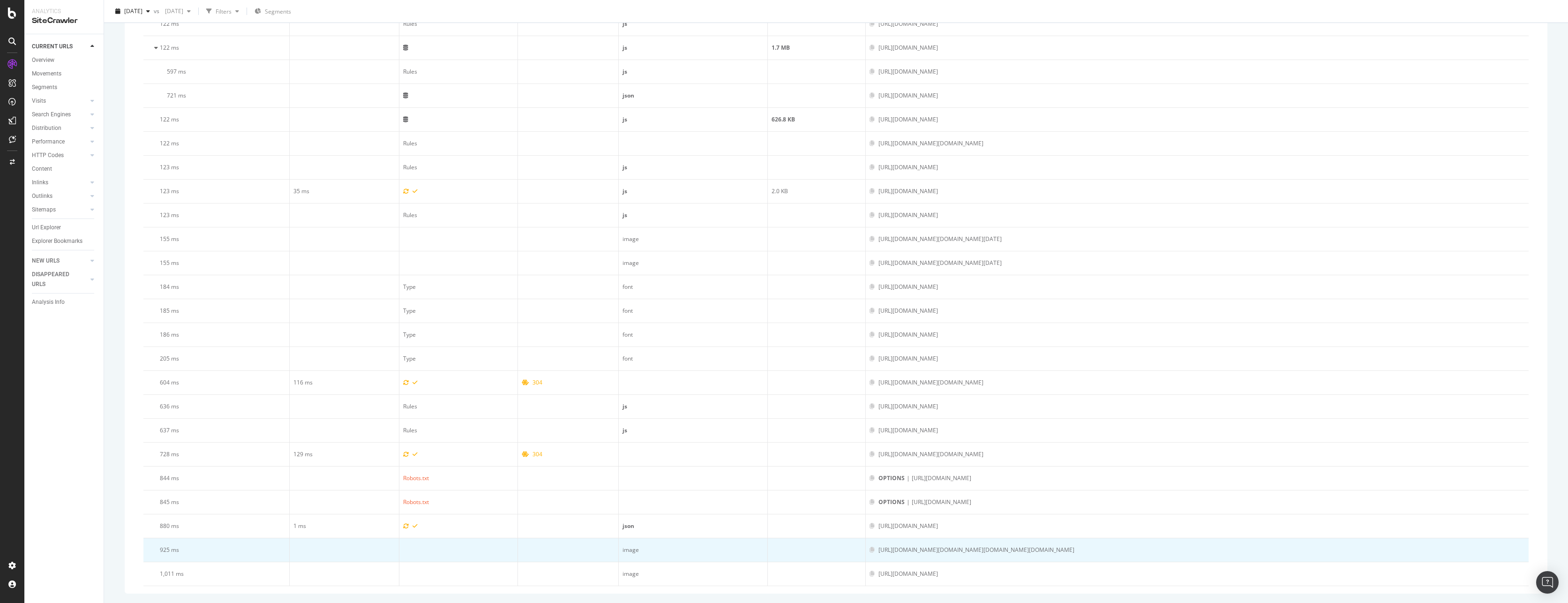
scroll to position [0, 495]
